Goal: Ask a question

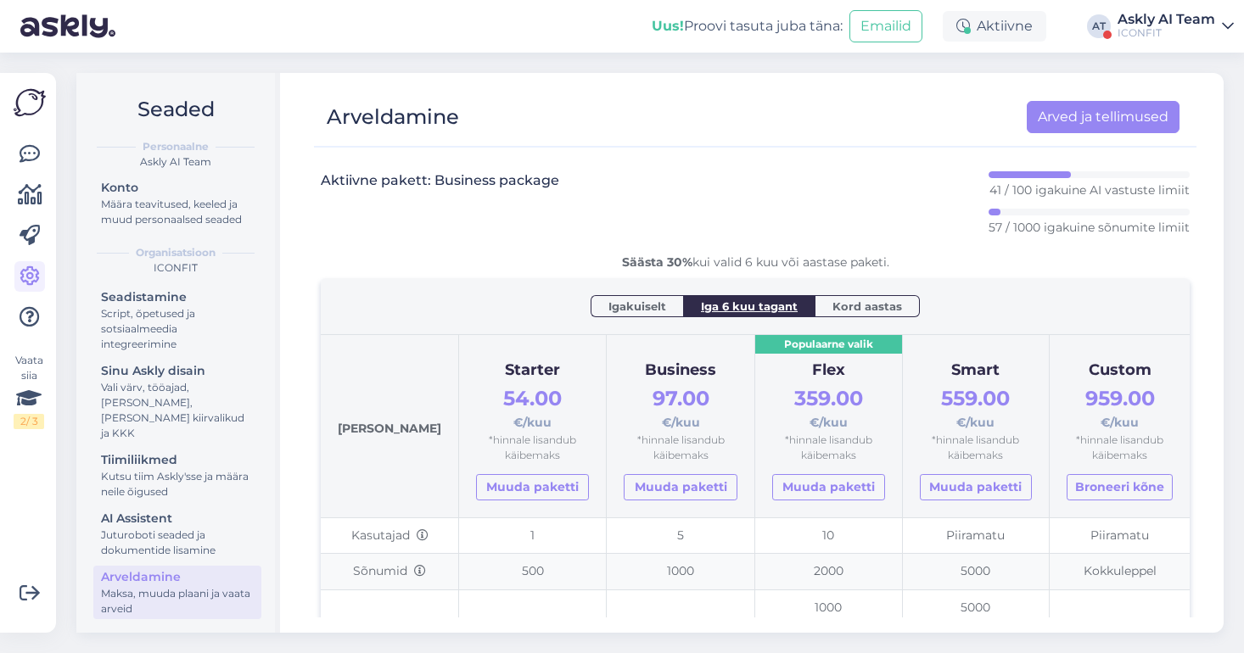
click at [1135, 28] on div "ICONFIT" at bounding box center [1167, 33] width 98 height 14
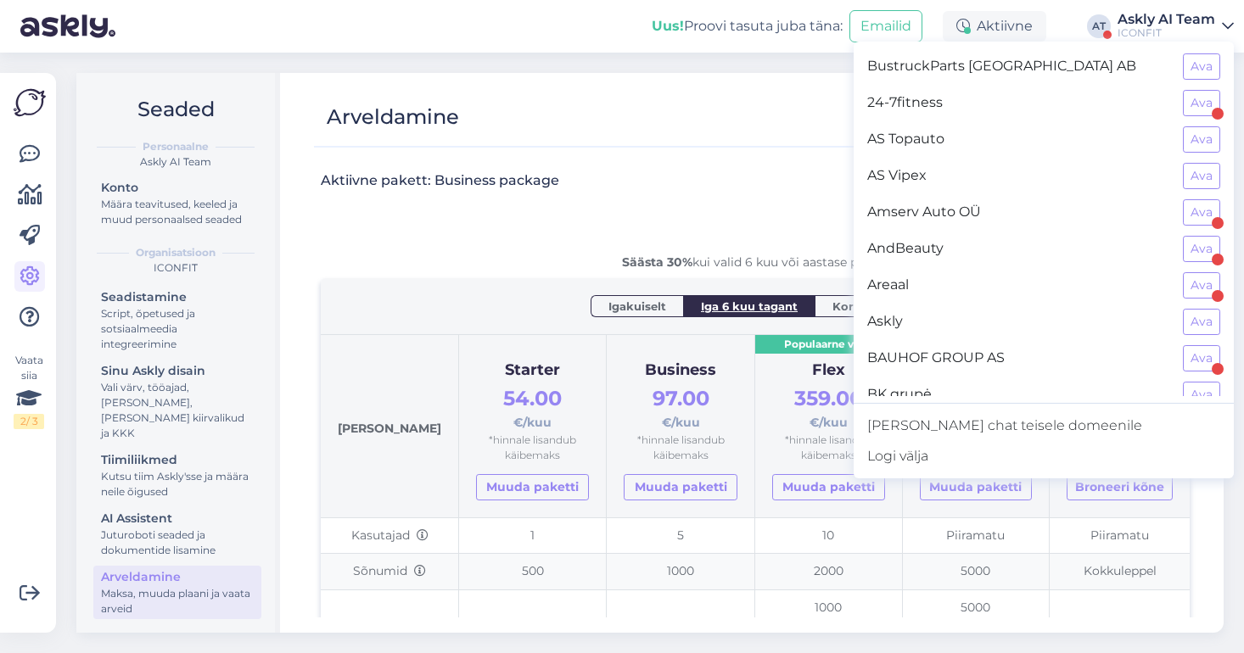
click at [1012, 326] on span "Askly" at bounding box center [1018, 322] width 302 height 26
click at [1204, 319] on button "Ava" at bounding box center [1201, 322] width 37 height 26
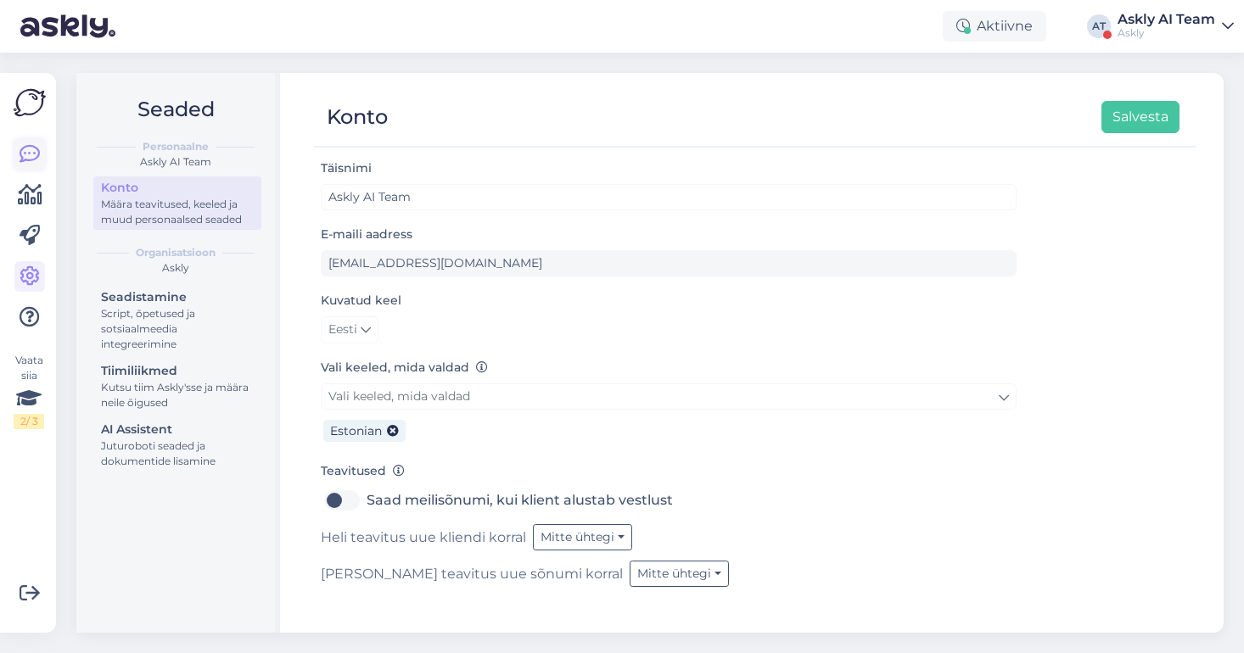
click at [28, 148] on icon at bounding box center [30, 154] width 20 height 20
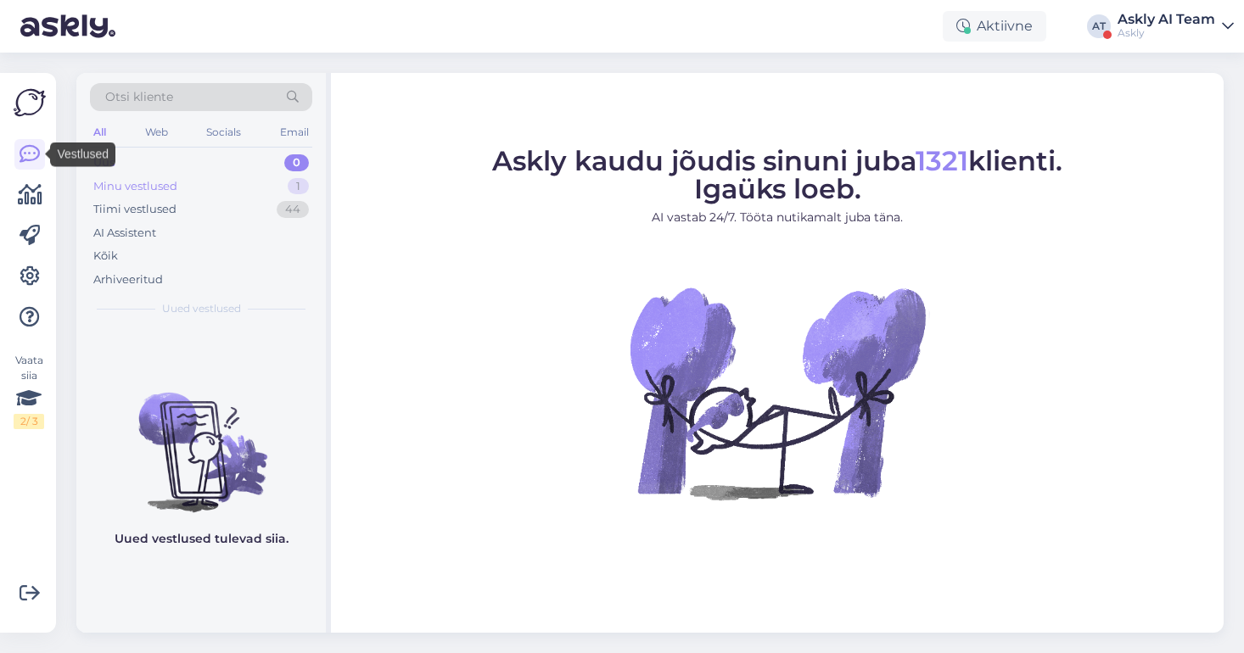
click at [193, 192] on div "Minu vestlused 1" at bounding box center [201, 187] width 222 height 24
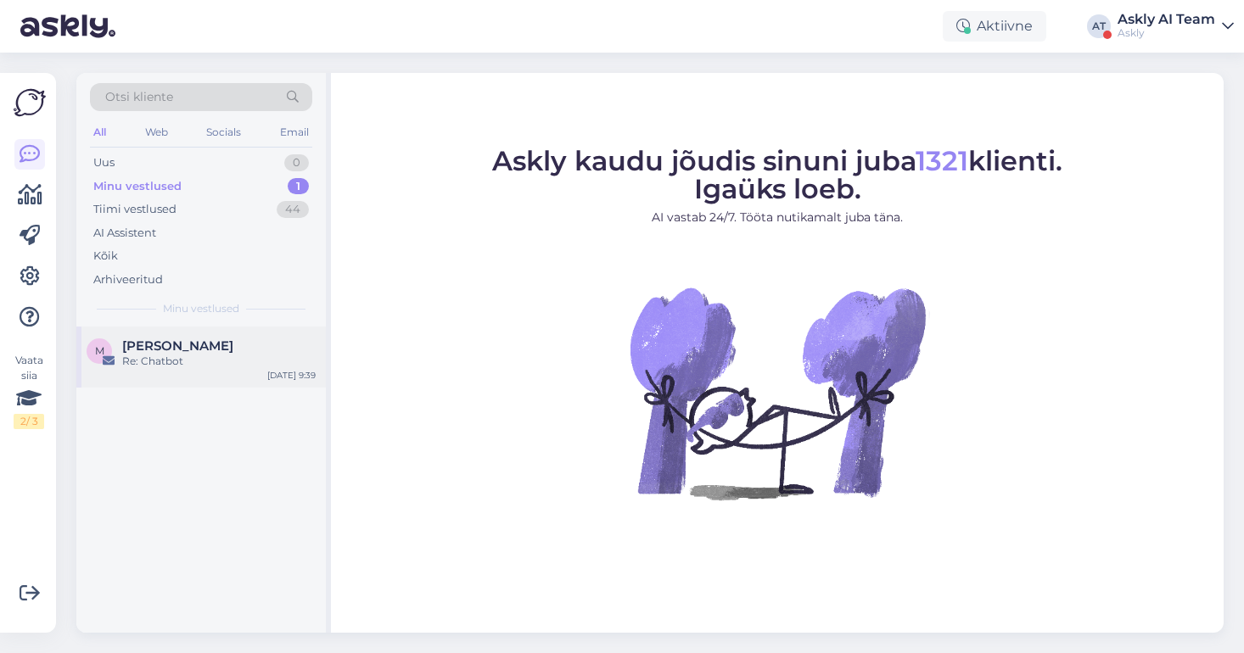
click at [204, 356] on div "Re: Chatbot" at bounding box center [218, 361] width 193 height 15
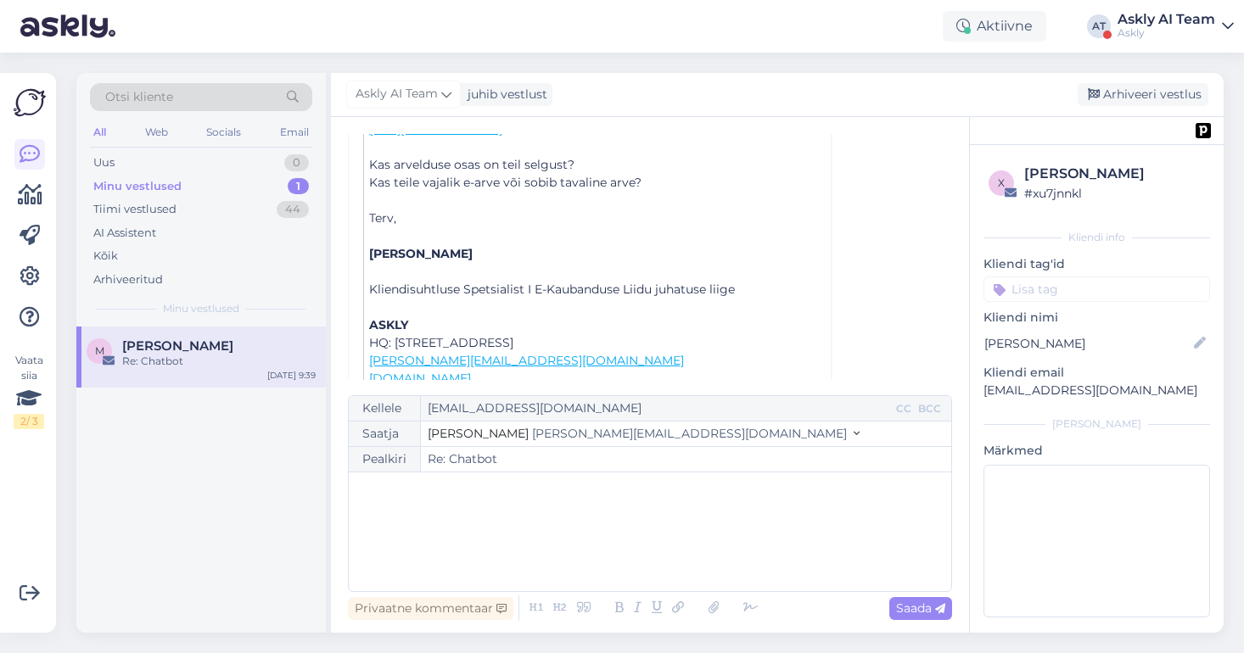
scroll to position [2397, 0]
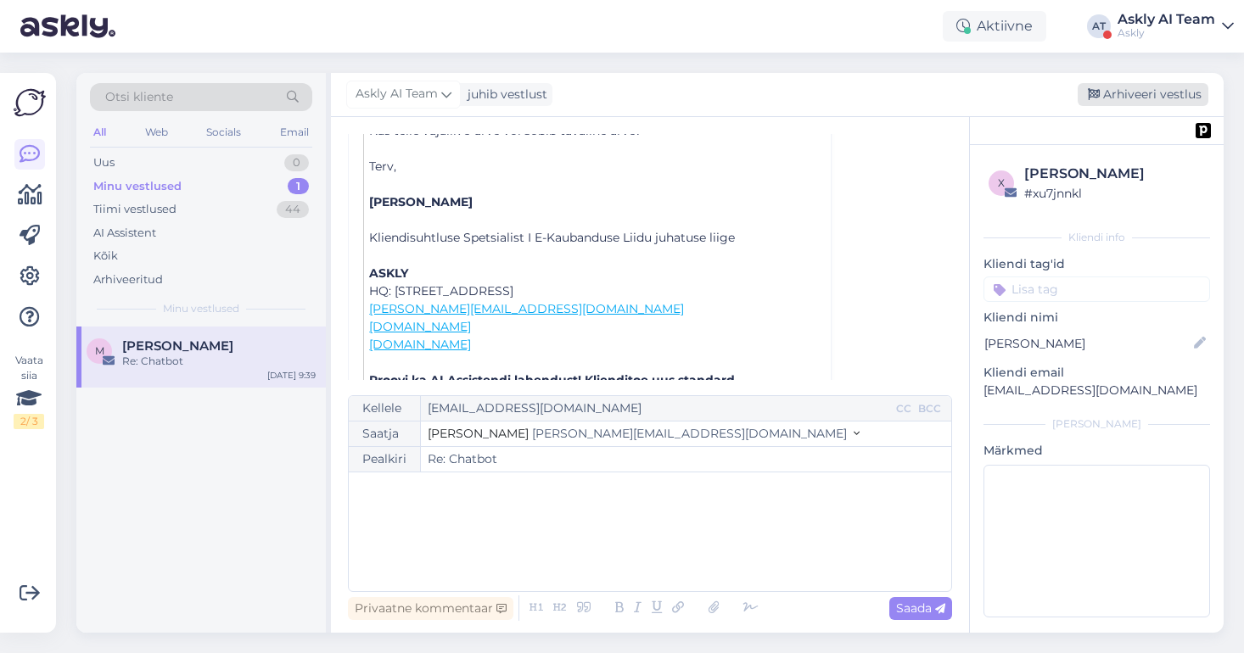
click at [1130, 98] on div "Arhiveeri vestlus" at bounding box center [1143, 94] width 131 height 23
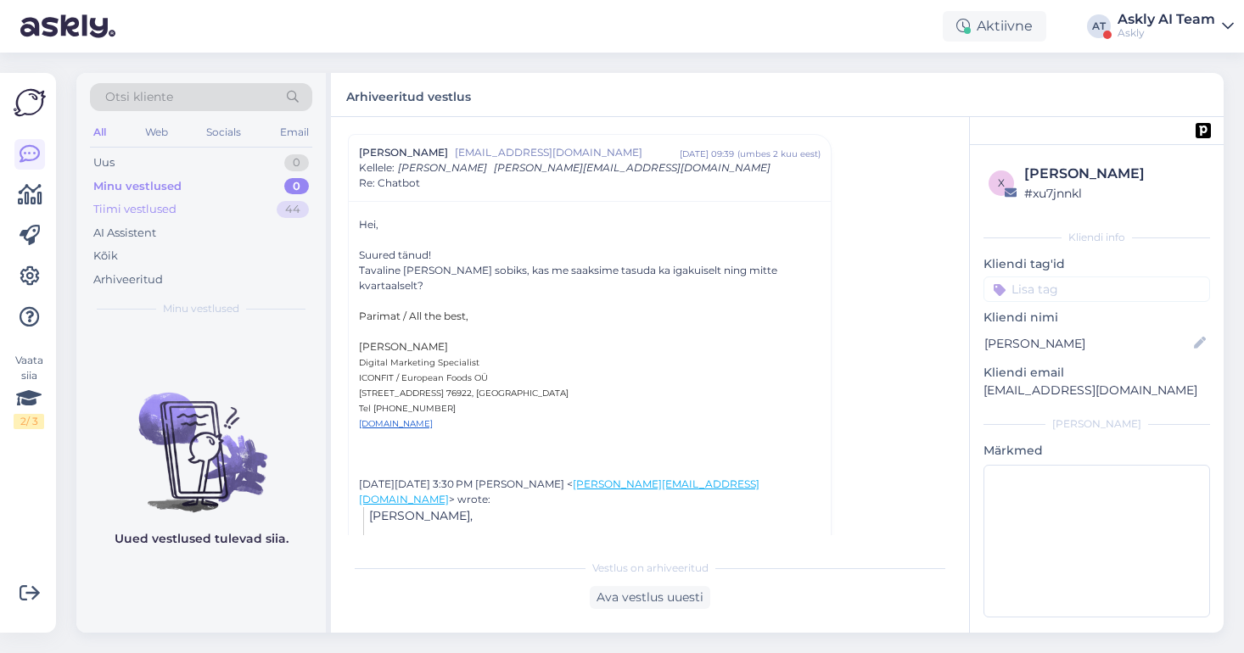
click at [208, 208] on div "Tiimi vestlused 44" at bounding box center [201, 210] width 222 height 24
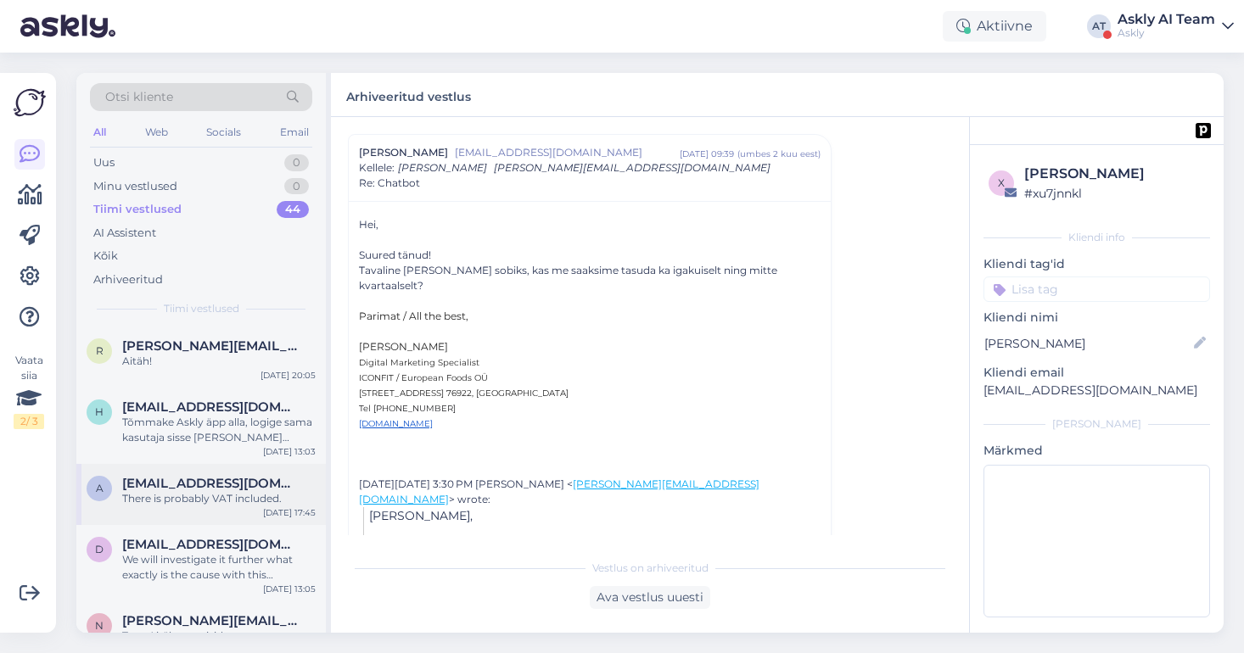
click at [204, 491] on div "There is probably VAT included." at bounding box center [218, 498] width 193 height 15
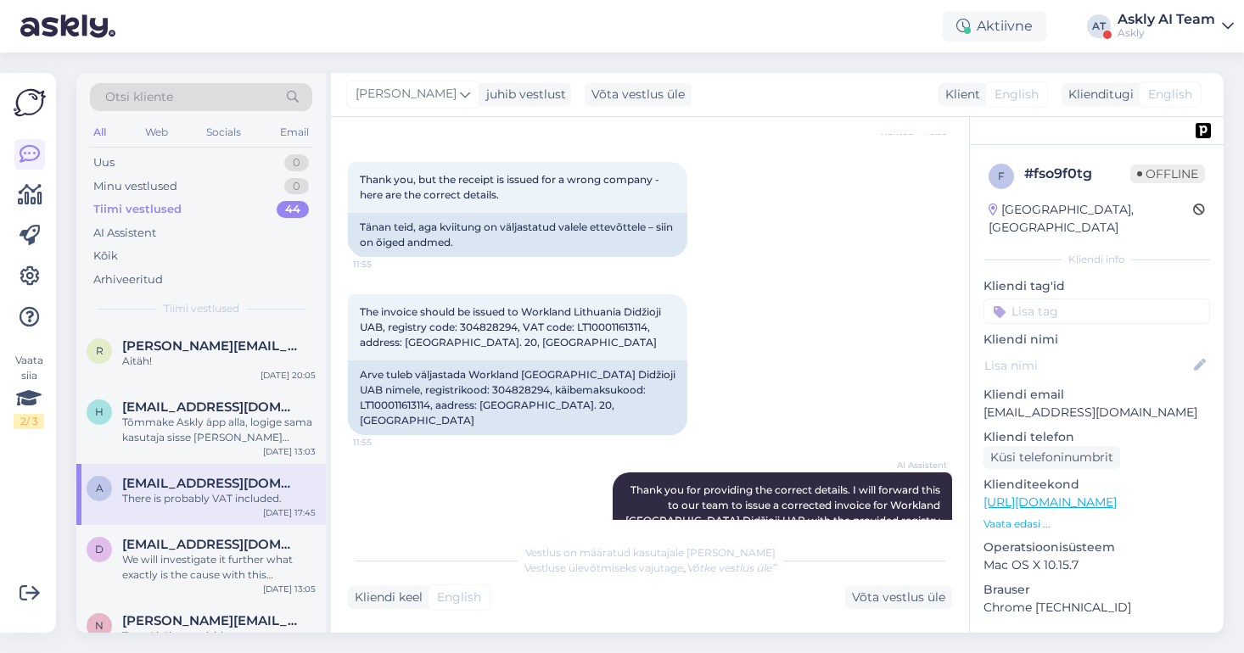
scroll to position [3430, 0]
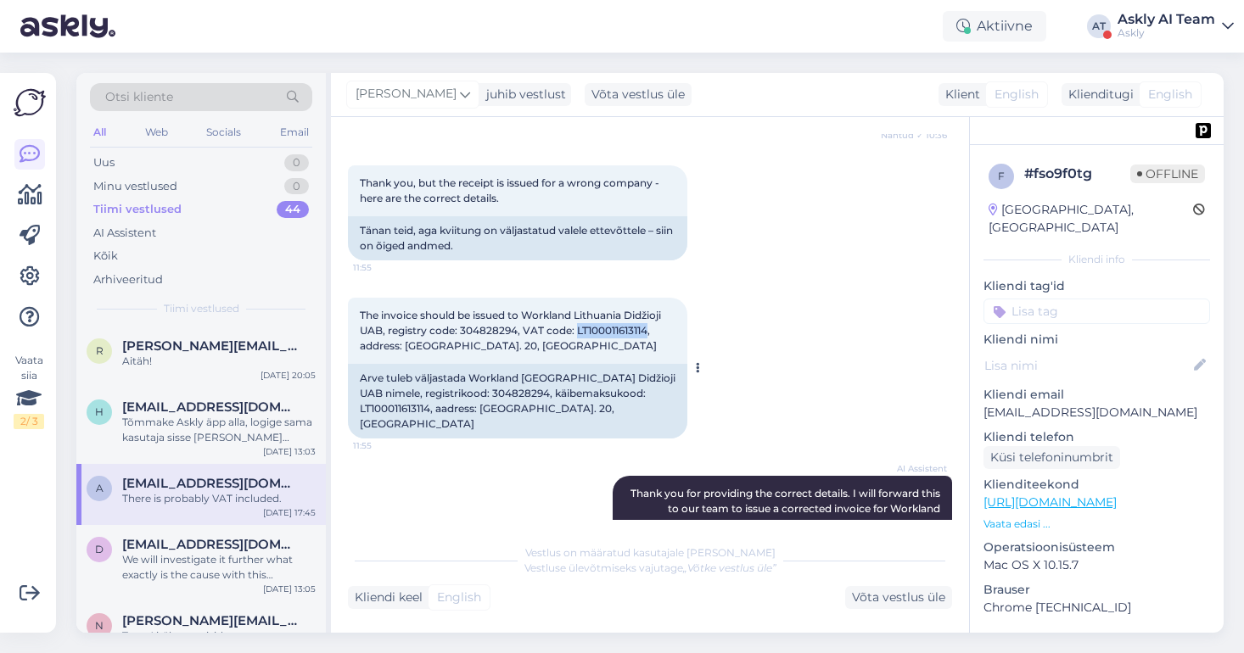
drag, startPoint x: 576, startPoint y: 331, endPoint x: 651, endPoint y: 332, distance: 74.7
click at [651, 332] on span "The invoice should be issued to Workland Lithuania Didžioji UAB, registry code:…" at bounding box center [512, 330] width 304 height 43
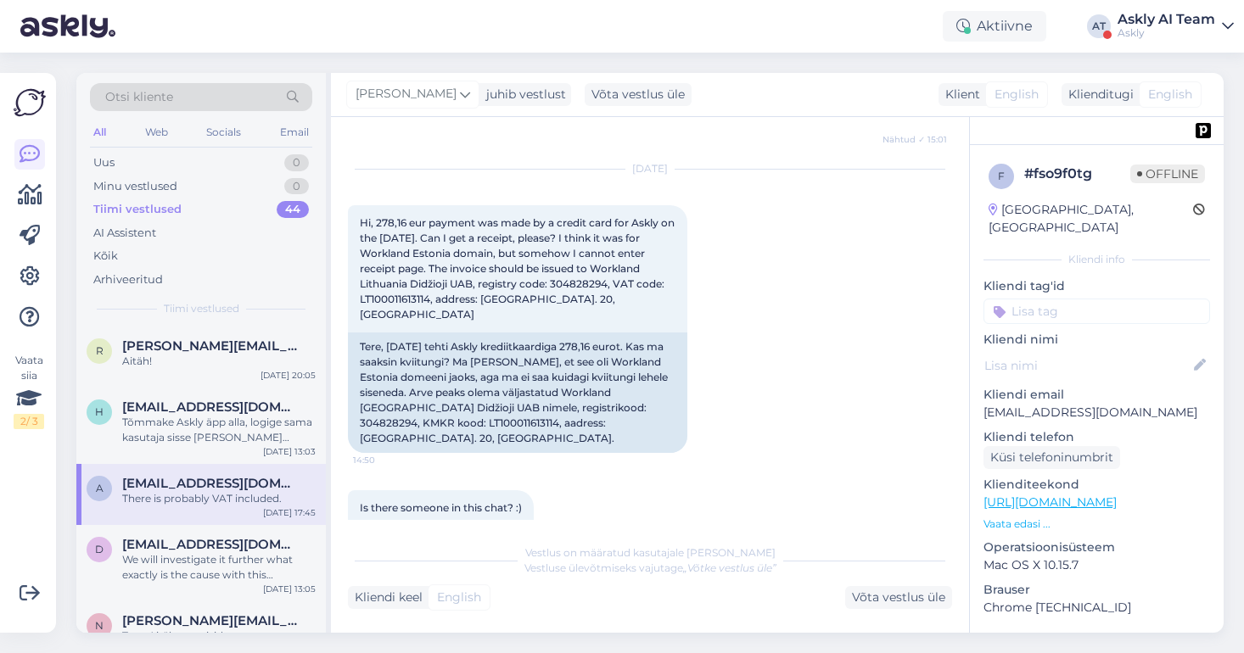
scroll to position [2679, 0]
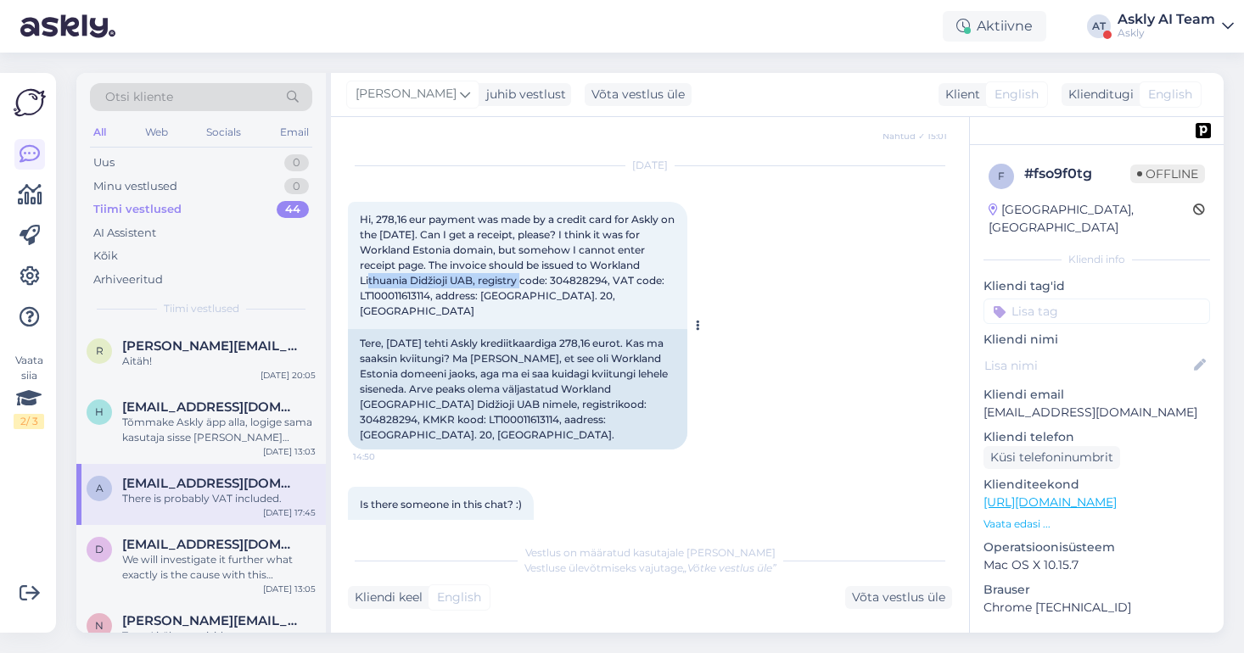
drag, startPoint x: 626, startPoint y: 279, endPoint x: 474, endPoint y: 296, distance: 152.8
click at [474, 296] on span "Hi, 278,16 eur payment was made by a credit card for Askly on the [DATE]. Can I…" at bounding box center [518, 265] width 317 height 104
copy span "Workland [GEOGRAPHIC_DATA] Didžioji UAB"
